Goal: Information Seeking & Learning: Learn about a topic

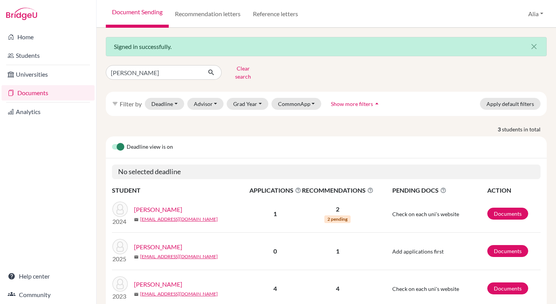
click at [162, 205] on link "Farhoud, Hana" at bounding box center [158, 209] width 48 height 9
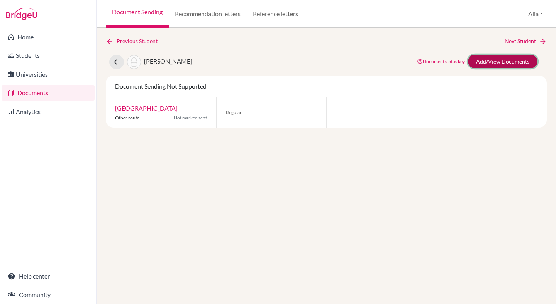
click at [499, 64] on link "Add/View Documents" at bounding box center [502, 62] width 69 height 14
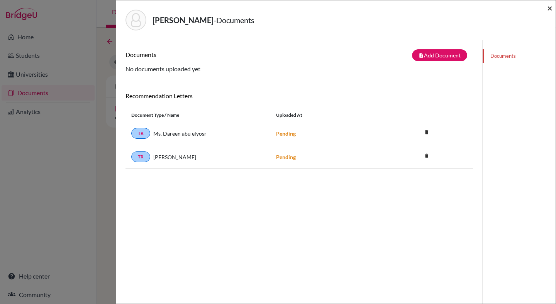
click at [548, 10] on span "×" at bounding box center [549, 7] width 5 height 11
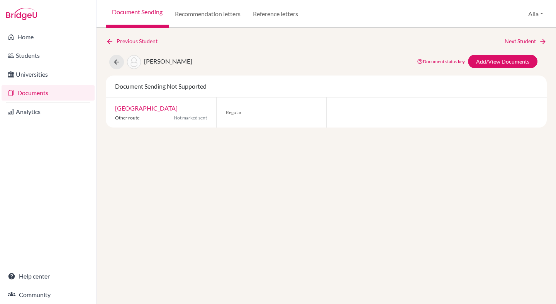
click at [156, 12] on link "Document Sending" at bounding box center [137, 14] width 63 height 28
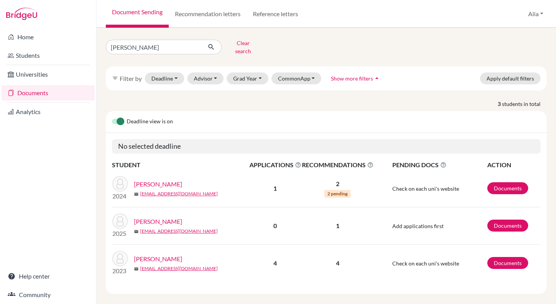
scroll to position [3, 0]
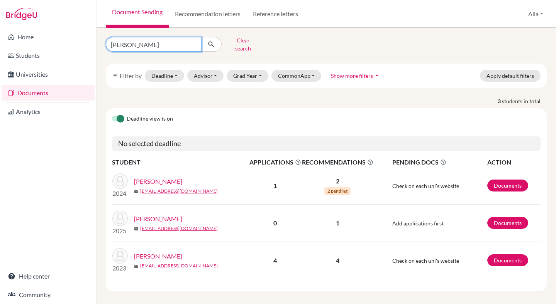
click at [193, 40] on input "[PERSON_NAME]" at bounding box center [154, 44] width 96 height 15
type input "abdelmotaleb"
click button "submit" at bounding box center [211, 44] width 20 height 15
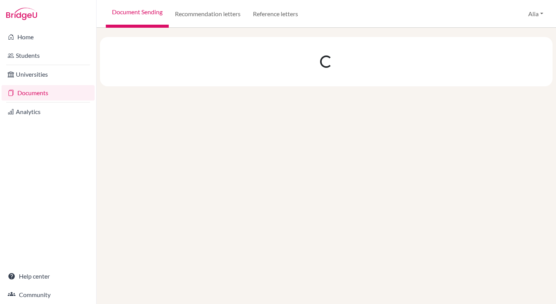
scroll to position [0, 0]
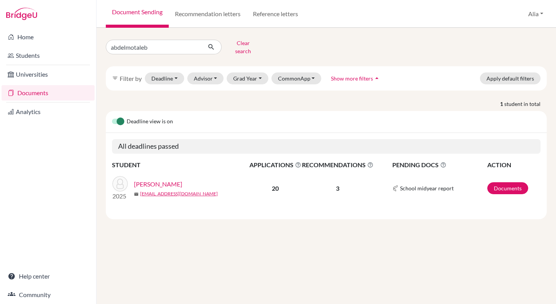
click at [182, 180] on link "Abdelmotaleb, Seifallah" at bounding box center [158, 184] width 48 height 9
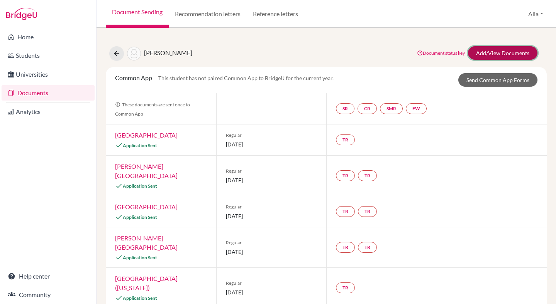
click at [517, 54] on link "Add/View Documents" at bounding box center [502, 53] width 69 height 14
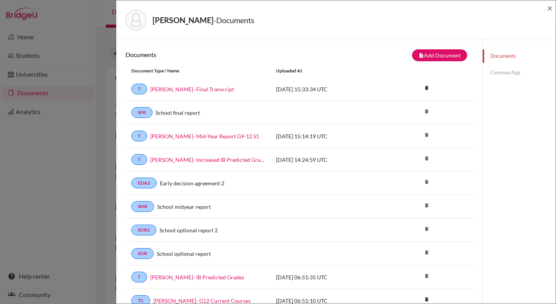
click at [512, 74] on link "Common App" at bounding box center [518, 73] width 73 height 14
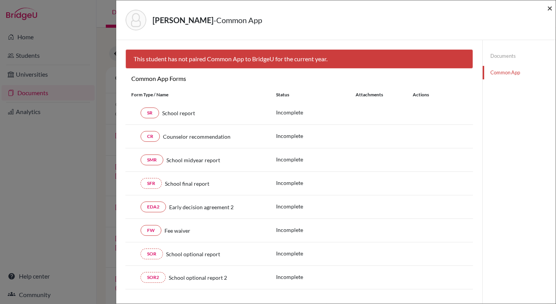
click at [550, 8] on span "×" at bounding box center [549, 7] width 5 height 11
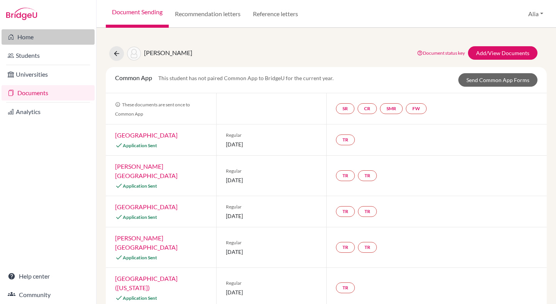
click at [27, 38] on link "Home" at bounding box center [48, 36] width 93 height 15
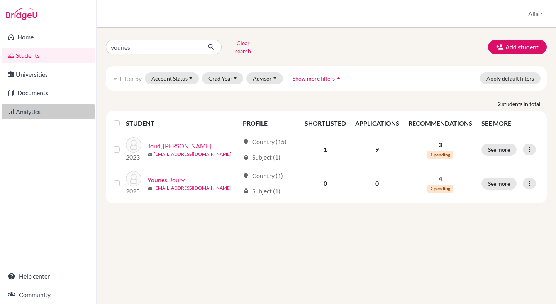
click at [24, 107] on link "Analytics" at bounding box center [48, 111] width 93 height 15
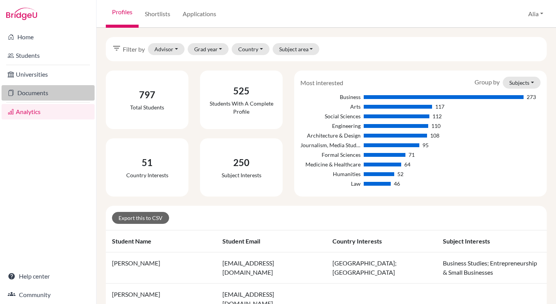
click at [27, 93] on link "Documents" at bounding box center [48, 92] width 93 height 15
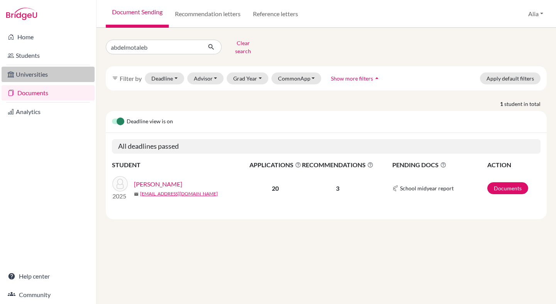
click at [27, 78] on link "Universities" at bounding box center [48, 74] width 93 height 15
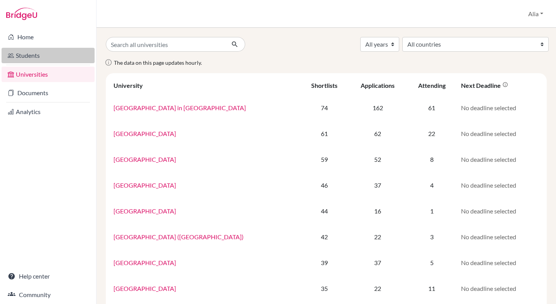
click at [32, 52] on link "Students" at bounding box center [48, 55] width 93 height 15
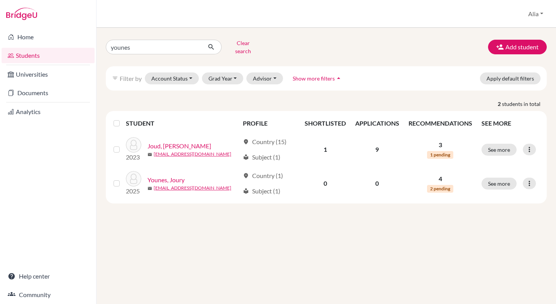
click at [29, 46] on li "Students" at bounding box center [48, 55] width 96 height 19
click at [28, 38] on link "Home" at bounding box center [48, 36] width 93 height 15
click at [27, 79] on link "Universities" at bounding box center [48, 74] width 93 height 15
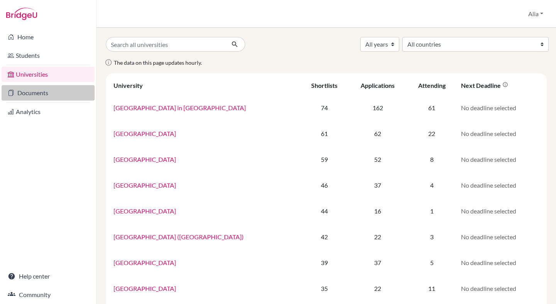
click at [30, 91] on link "Documents" at bounding box center [48, 92] width 93 height 15
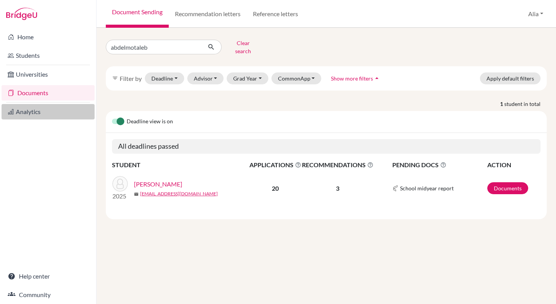
click at [33, 112] on link "Analytics" at bounding box center [48, 111] width 93 height 15
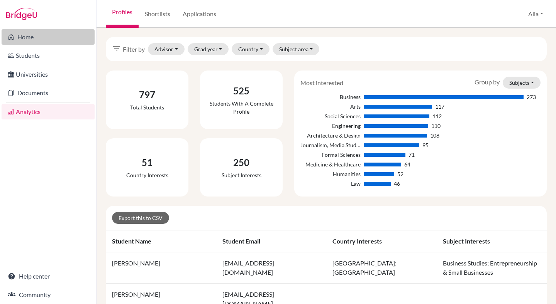
click at [29, 40] on link "Home" at bounding box center [48, 36] width 93 height 15
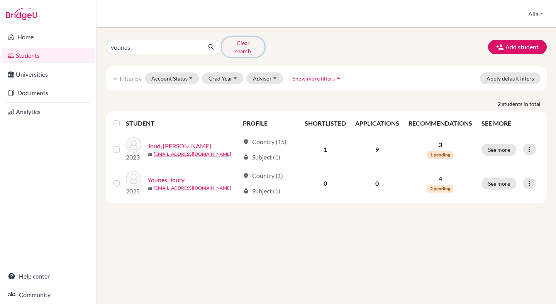
click at [238, 44] on button "Clear search" at bounding box center [243, 47] width 43 height 20
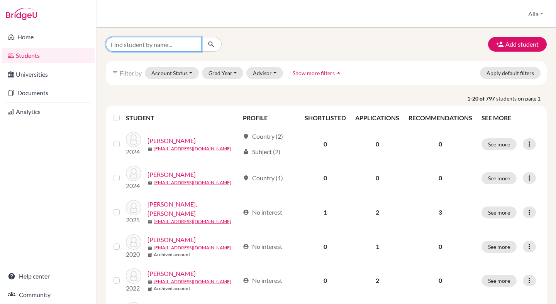
click at [175, 41] on input "Find student by name..." at bounding box center [154, 44] width 96 height 15
type input "abdelmotaleb"
click button "submit" at bounding box center [211, 44] width 20 height 15
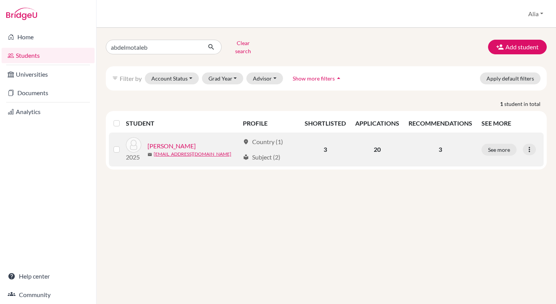
click at [190, 142] on link "[PERSON_NAME]" at bounding box center [171, 146] width 48 height 9
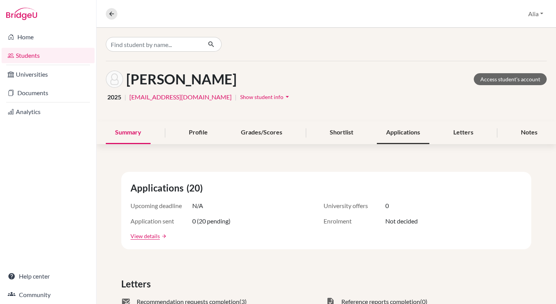
click at [409, 129] on div "Applications" at bounding box center [403, 133] width 52 height 23
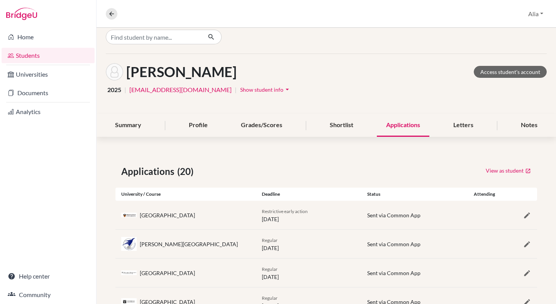
scroll to position [8, 0]
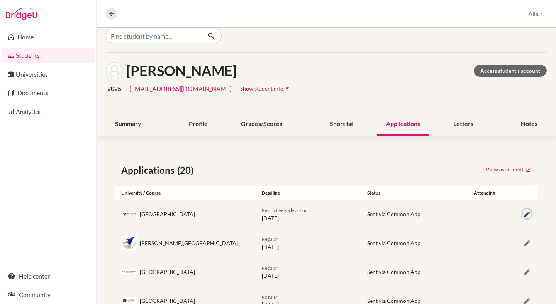
click at [528, 214] on icon "button" at bounding box center [527, 215] width 8 height 8
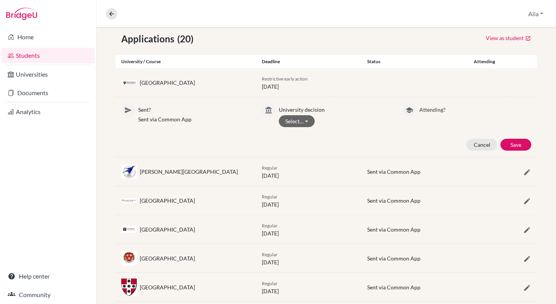
scroll to position [140, 0]
click at [311, 120] on button "Select…" at bounding box center [297, 121] width 36 height 12
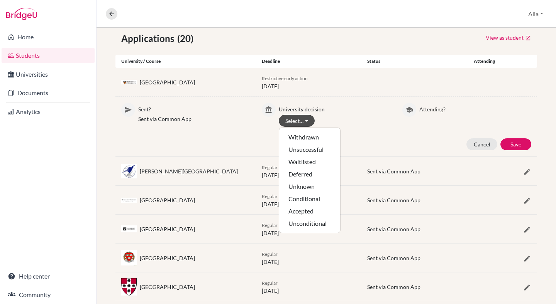
click at [332, 106] on p "University decision" at bounding box center [335, 108] width 112 height 10
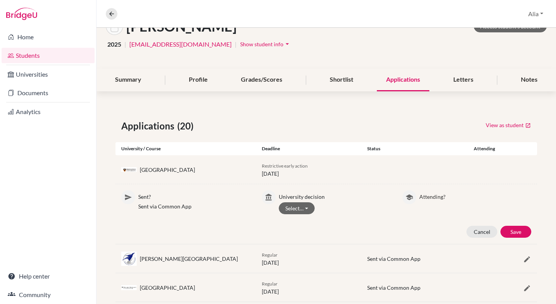
scroll to position [51, 0]
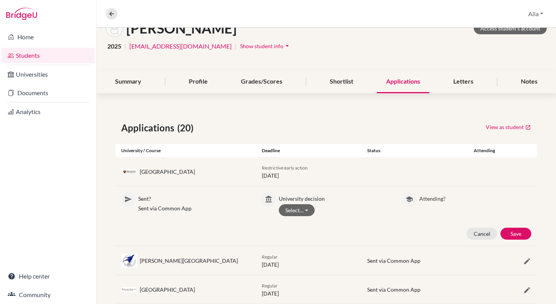
click at [397, 80] on div "Applications" at bounding box center [403, 82] width 52 height 23
click at [480, 231] on button "Cancel" at bounding box center [481, 234] width 31 height 12
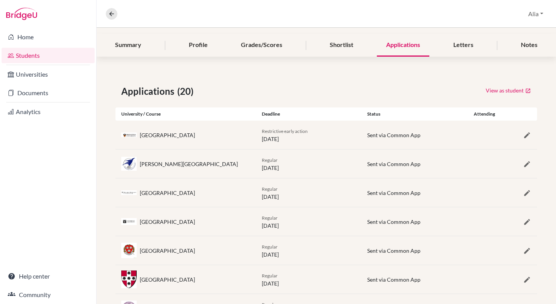
scroll to position [0, 0]
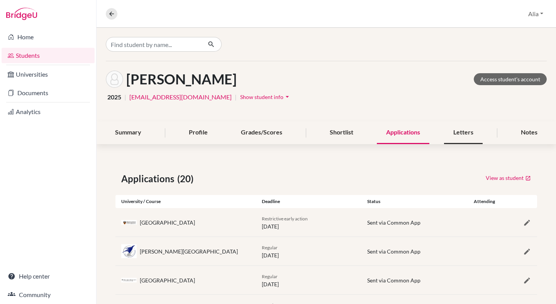
click at [466, 133] on div "Letters" at bounding box center [463, 133] width 39 height 23
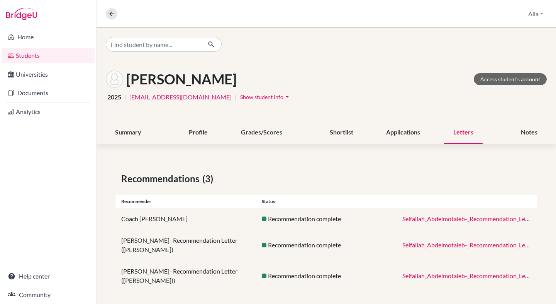
scroll to position [6, 0]
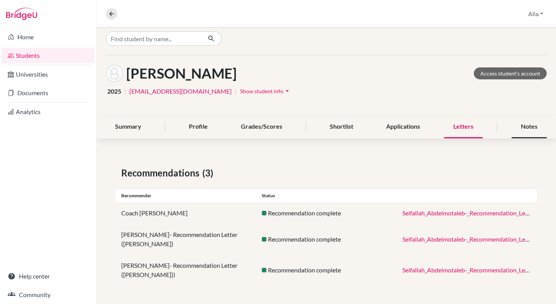
click at [527, 119] on div "Notes" at bounding box center [528, 127] width 35 height 23
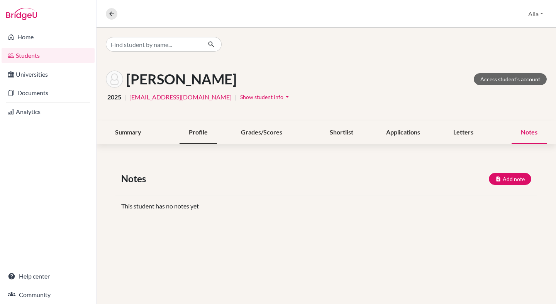
click at [191, 127] on div "Profile" at bounding box center [197, 133] width 37 height 23
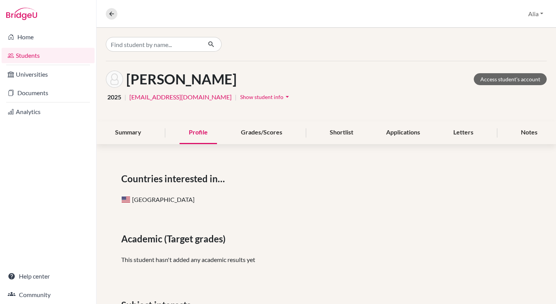
click at [157, 132] on div "Summary Profile Grades/Scores Shortlist Applications Letters Notes" at bounding box center [326, 133] width 441 height 23
click at [136, 138] on div "Summary" at bounding box center [128, 133] width 45 height 23
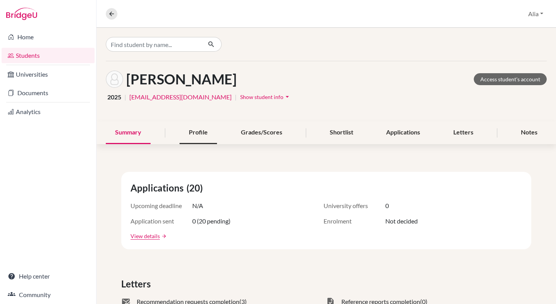
click at [186, 131] on div "Profile" at bounding box center [197, 133] width 37 height 23
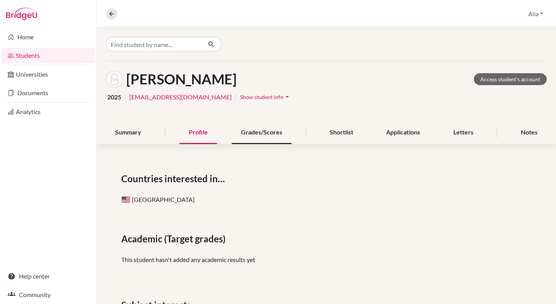
click at [243, 136] on div "Grades/Scores" at bounding box center [262, 133] width 60 height 23
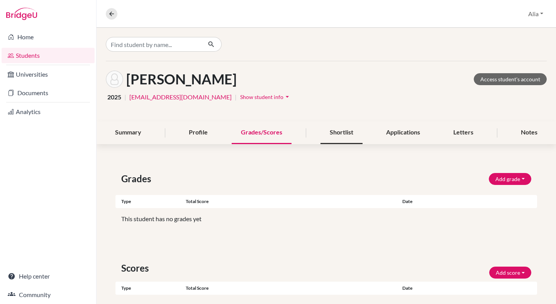
click at [329, 137] on div "Shortlist" at bounding box center [341, 133] width 42 height 23
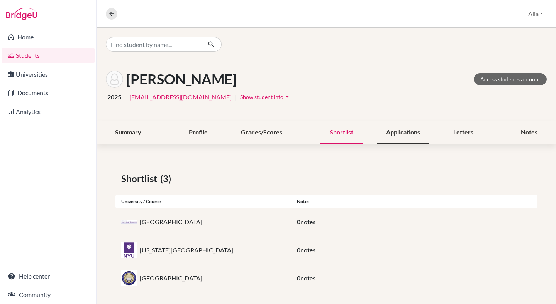
click at [384, 140] on div "Applications" at bounding box center [403, 133] width 52 height 23
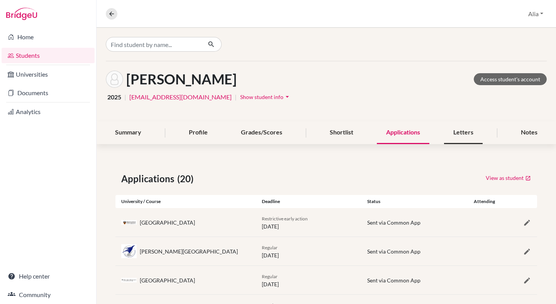
click at [446, 142] on div "Letters" at bounding box center [463, 133] width 39 height 23
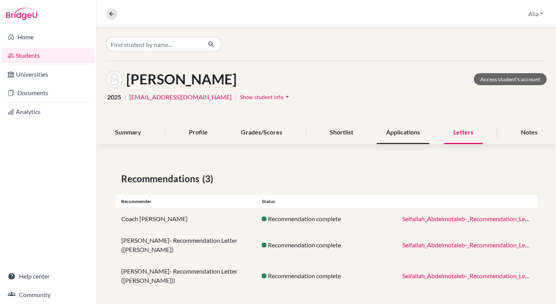
click at [419, 134] on div "Applications" at bounding box center [403, 133] width 52 height 23
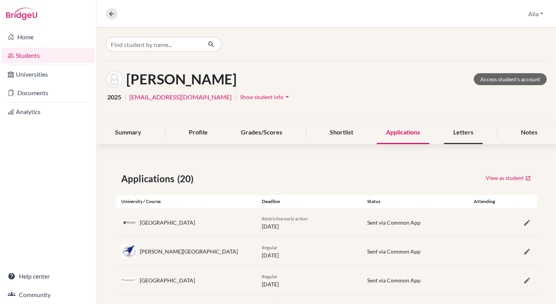
click at [452, 132] on div "Letters" at bounding box center [463, 133] width 39 height 23
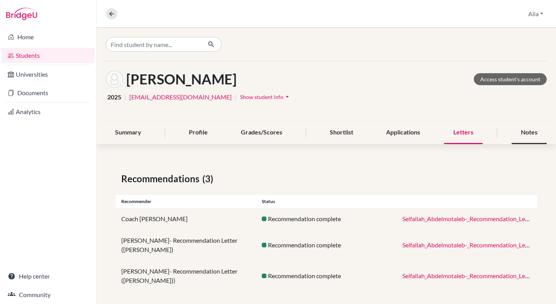
click at [514, 132] on div "Notes" at bounding box center [528, 133] width 35 height 23
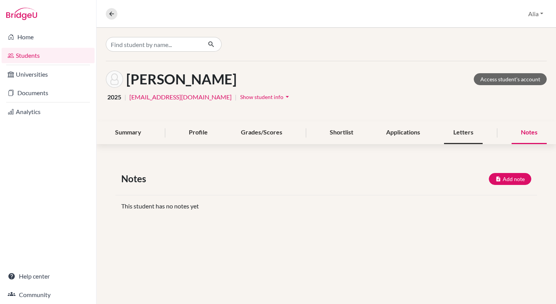
click at [472, 132] on div "Letters" at bounding box center [463, 133] width 39 height 23
